Goal: Information Seeking & Learning: Find specific page/section

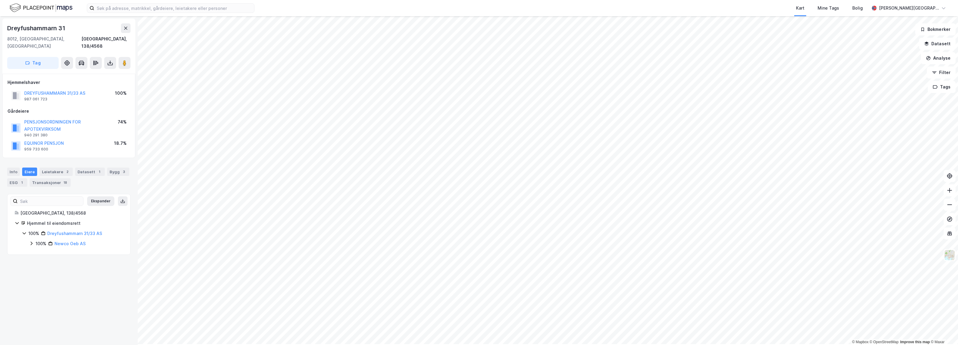
click at [172, 16] on div "Kart Mine Tags Bolig [PERSON_NAME][GEOGRAPHIC_DATA]" at bounding box center [479, 8] width 958 height 16
click at [171, 10] on input at bounding box center [174, 8] width 160 height 9
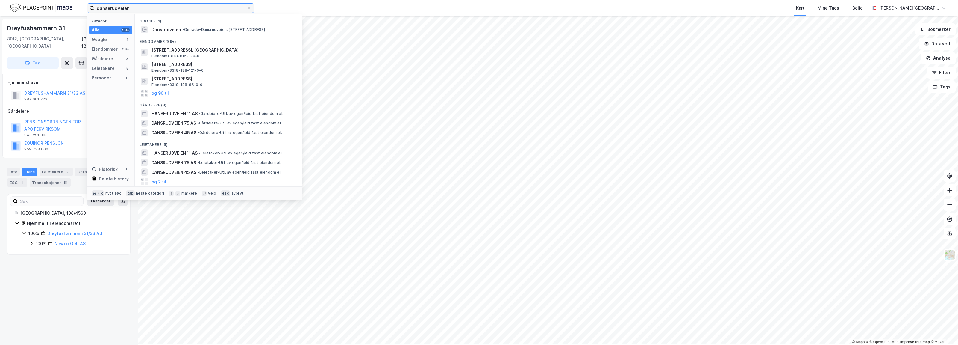
click at [118, 9] on input "danserudveien" at bounding box center [170, 8] width 153 height 9
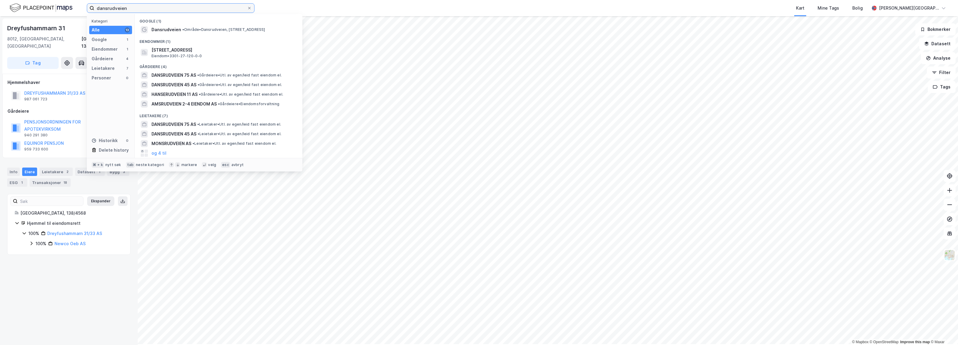
click at [139, 7] on input "dansrudveien" at bounding box center [170, 8] width 153 height 9
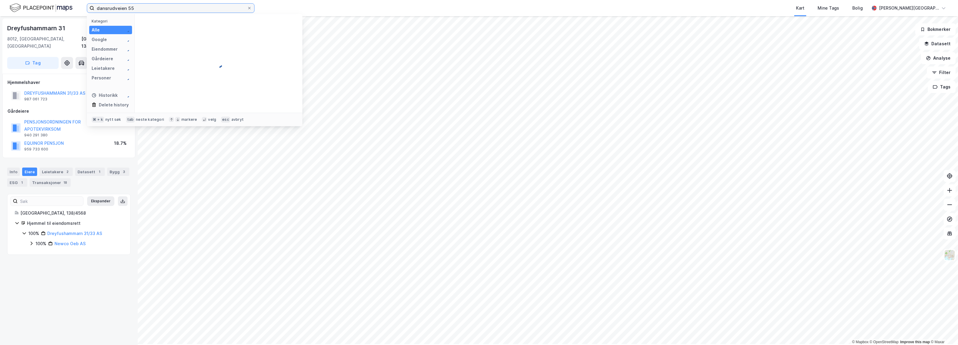
type input "dansrudveien 55"
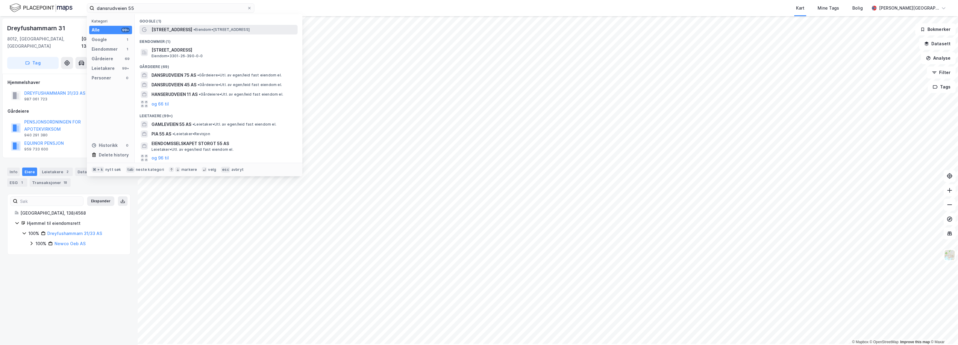
click at [190, 33] on span "[STREET_ADDRESS]" at bounding box center [171, 29] width 41 height 7
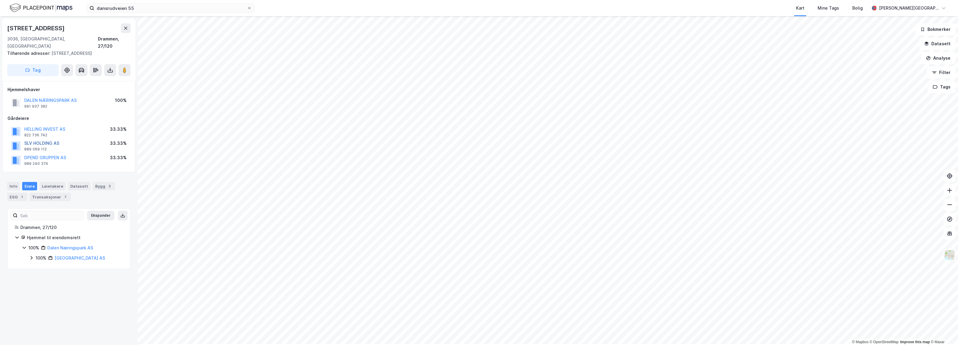
click at [0, 0] on button "SLV HOLDING AS" at bounding box center [0, 0] width 0 height 0
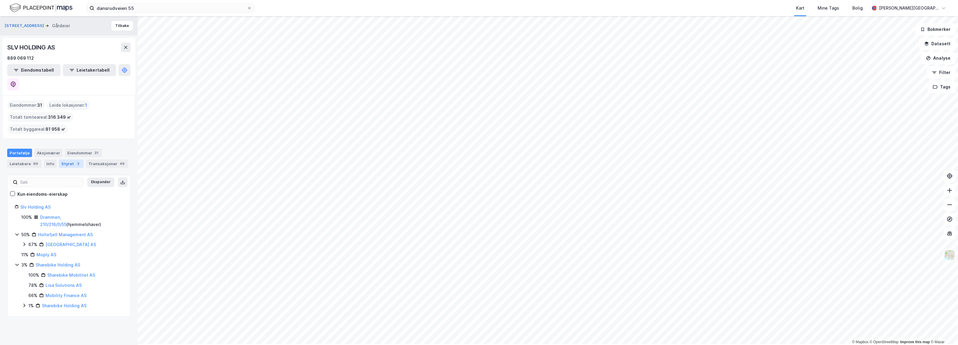
click at [70, 159] on div "Styret 3" at bounding box center [71, 163] width 25 height 8
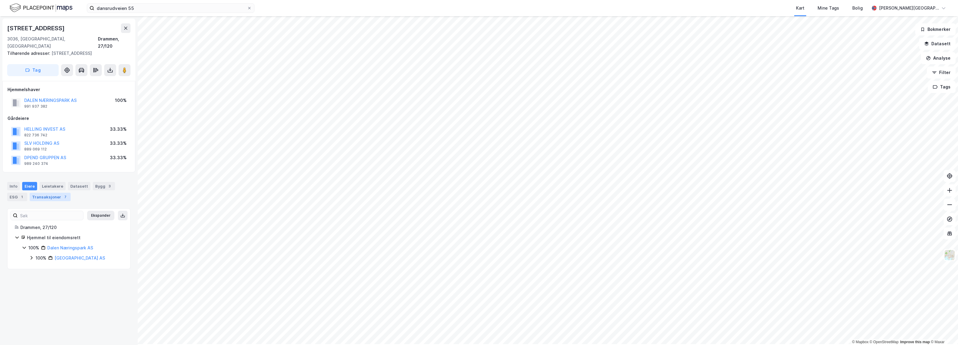
click at [51, 201] on div "Transaksjoner 7" at bounding box center [50, 196] width 41 height 8
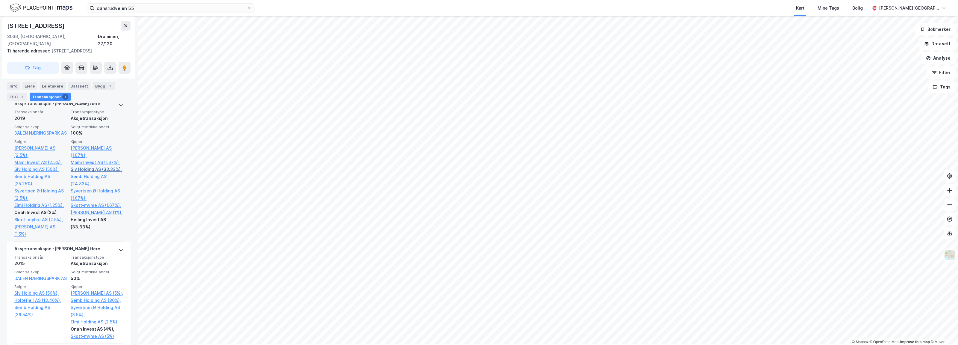
scroll to position [340, 0]
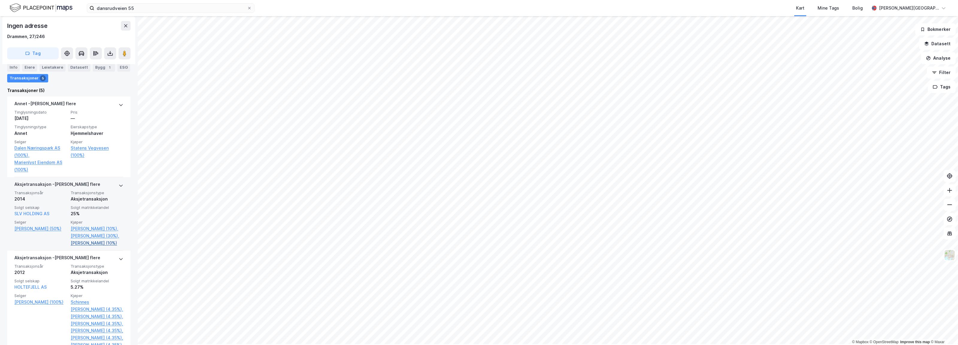
scroll to position [272, 0]
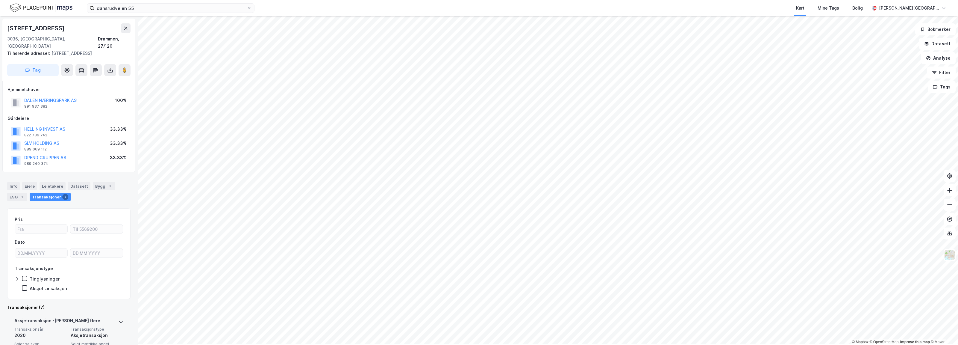
scroll to position [154, 0]
click at [0, 0] on button "HELLING INVEST AS" at bounding box center [0, 0] width 0 height 0
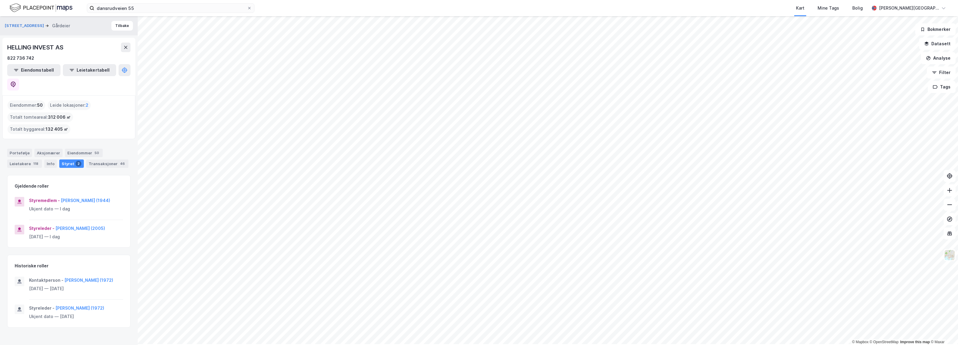
click at [595, 344] on html "dansrudveien 55 Kart Mine Tags Bolig [PERSON_NAME] © Mapbox © OpenStreetMap Imp…" at bounding box center [479, 172] width 958 height 345
